Goal: Check status

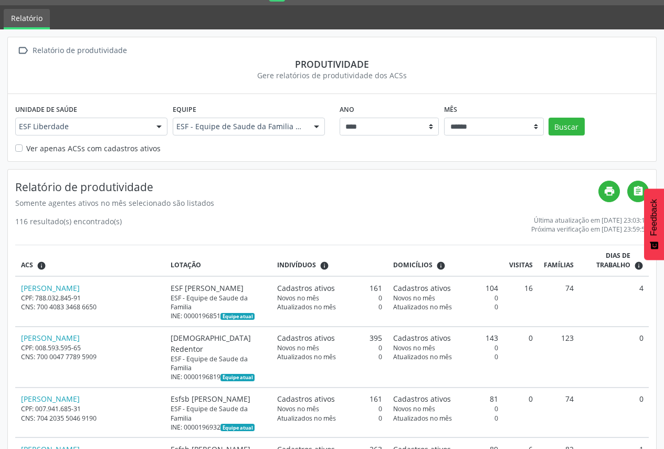
scroll to position [52, 0]
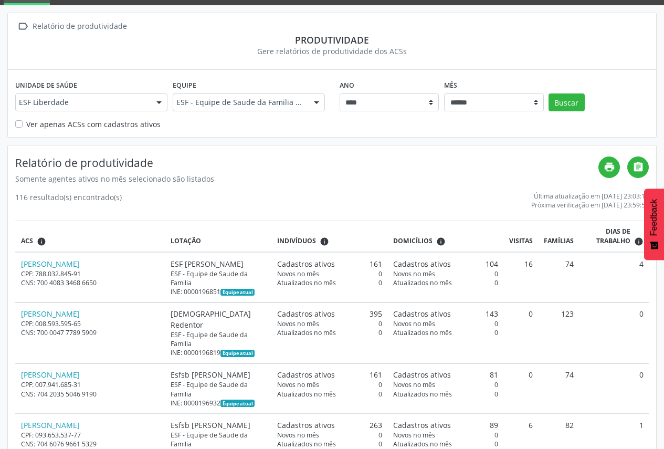
click at [26, 125] on label "Ver apenas ACSs com cadastros ativos" at bounding box center [93, 124] width 134 height 11
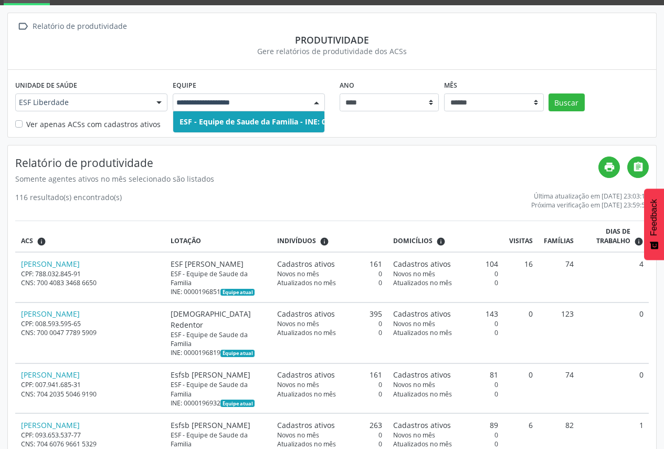
click at [274, 115] on span "ESF - Equipe de Saude da Familia - INE: 0000196878" at bounding box center [271, 121] width 197 height 21
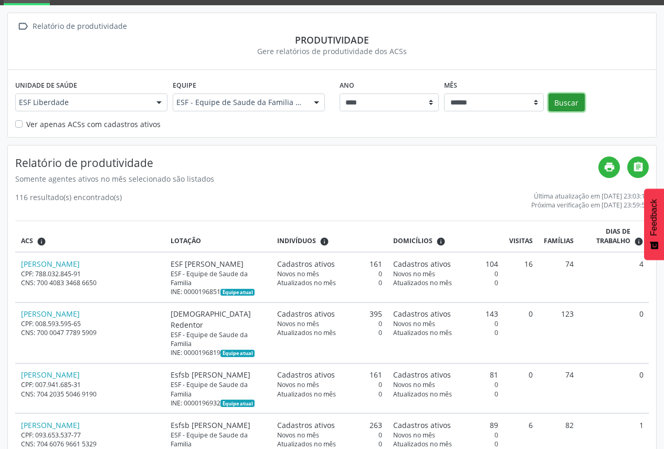
click at [578, 103] on button "Buscar" at bounding box center [566, 102] width 36 height 18
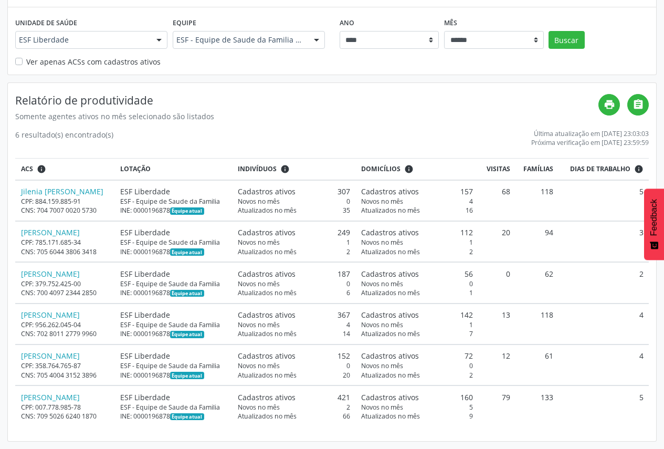
scroll to position [180, 0]
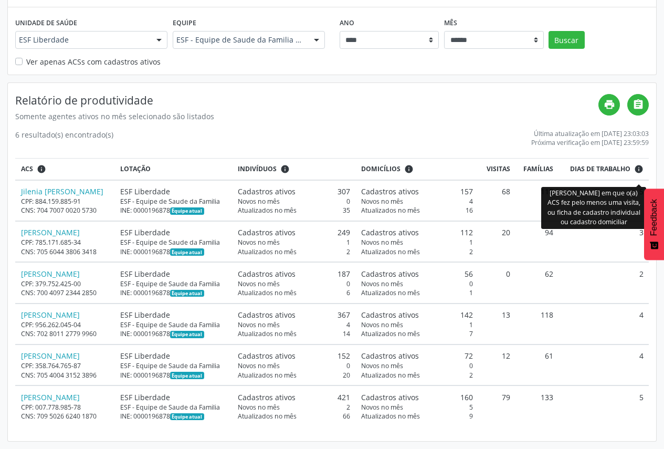
click at [640, 164] on icon "info" at bounding box center [638, 168] width 9 height 9
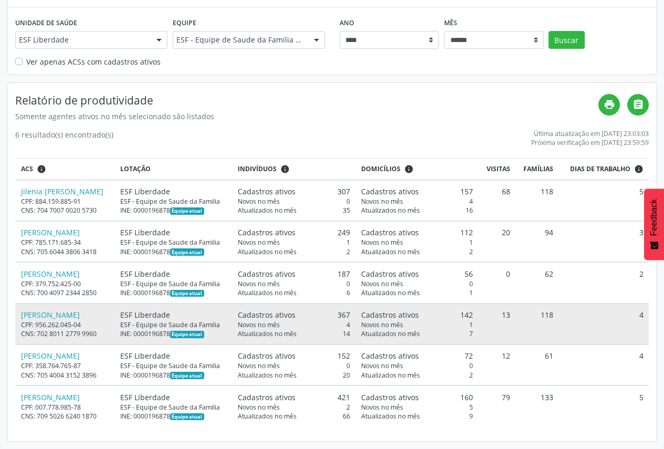
drag, startPoint x: 461, startPoint y: 301, endPoint x: 426, endPoint y: 313, distance: 36.2
click at [426, 313] on td "Cadastros ativos 142 Novos no mês 1 Atualizados no mês 7" at bounding box center [416, 323] width 123 height 41
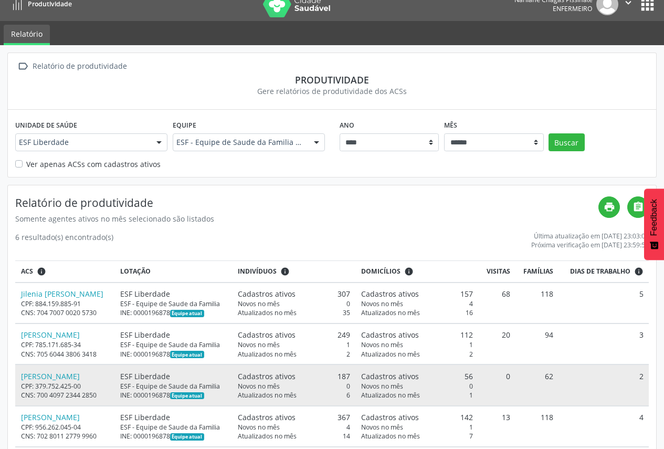
scroll to position [0, 0]
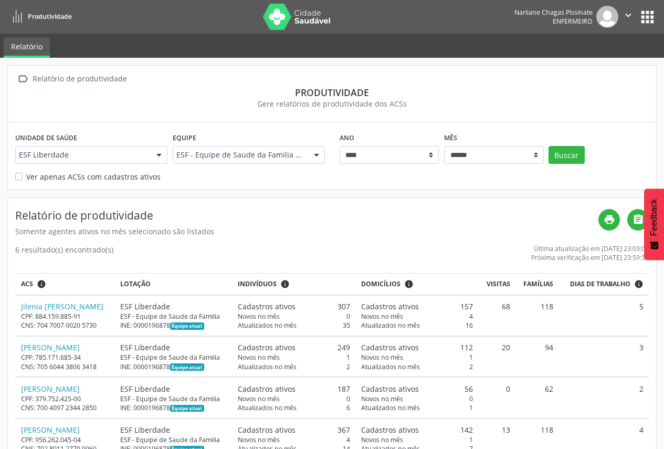
click at [456, 247] on div "6 resultado(s) encontrado(s) Última atualização em [DATE] 23:03:03 Próxima veri…" at bounding box center [331, 253] width 633 height 18
click at [643, 16] on button "apps" at bounding box center [647, 17] width 18 height 18
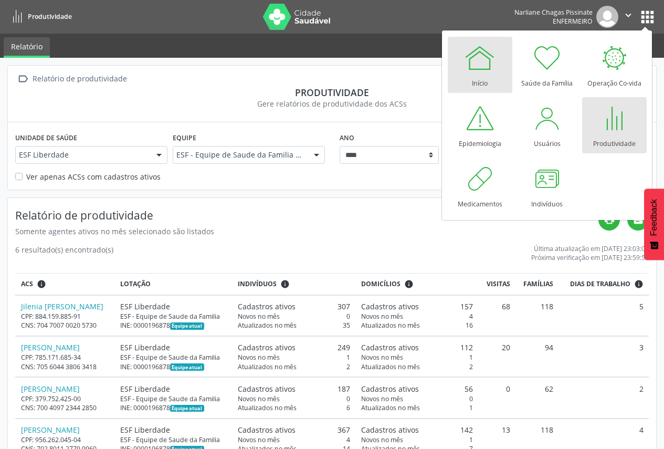
click at [470, 73] on div at bounding box center [479, 57] width 31 height 31
